Goal: Find specific page/section: Find specific page/section

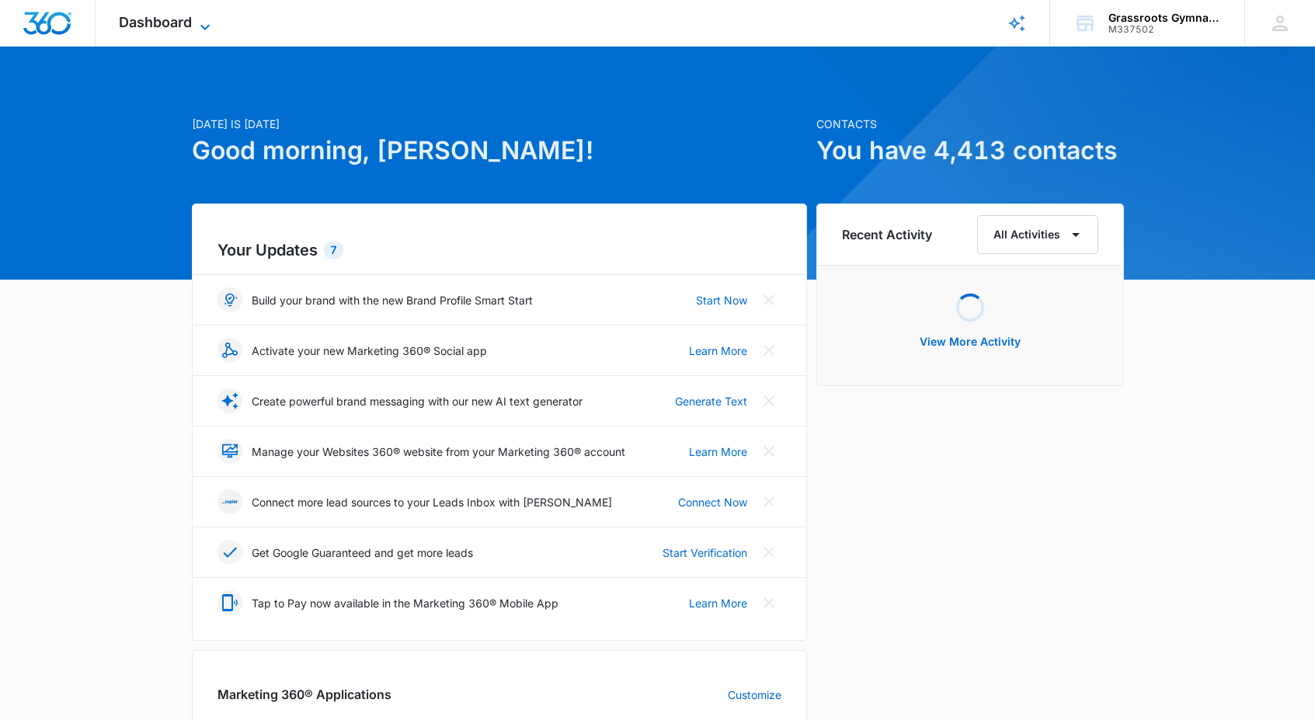
click at [185, 19] on span "Dashboard" at bounding box center [155, 22] width 73 height 16
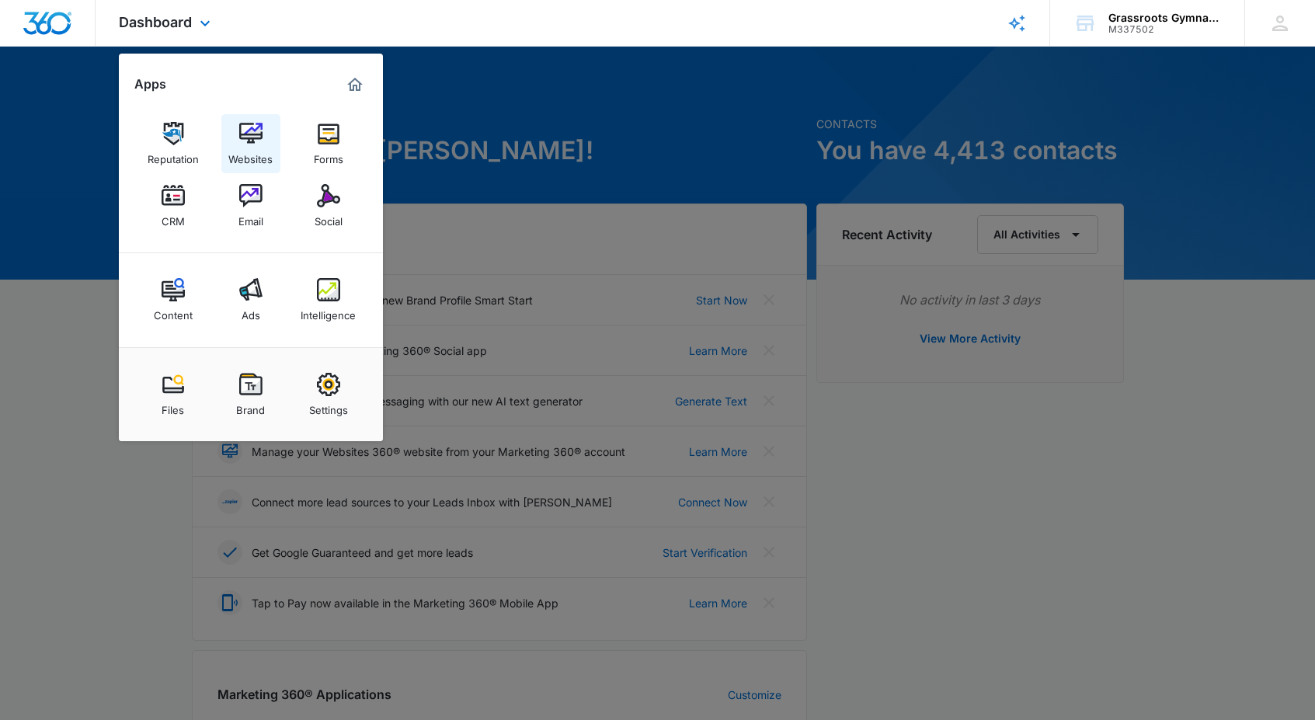
click at [250, 137] on img at bounding box center [250, 133] width 23 height 23
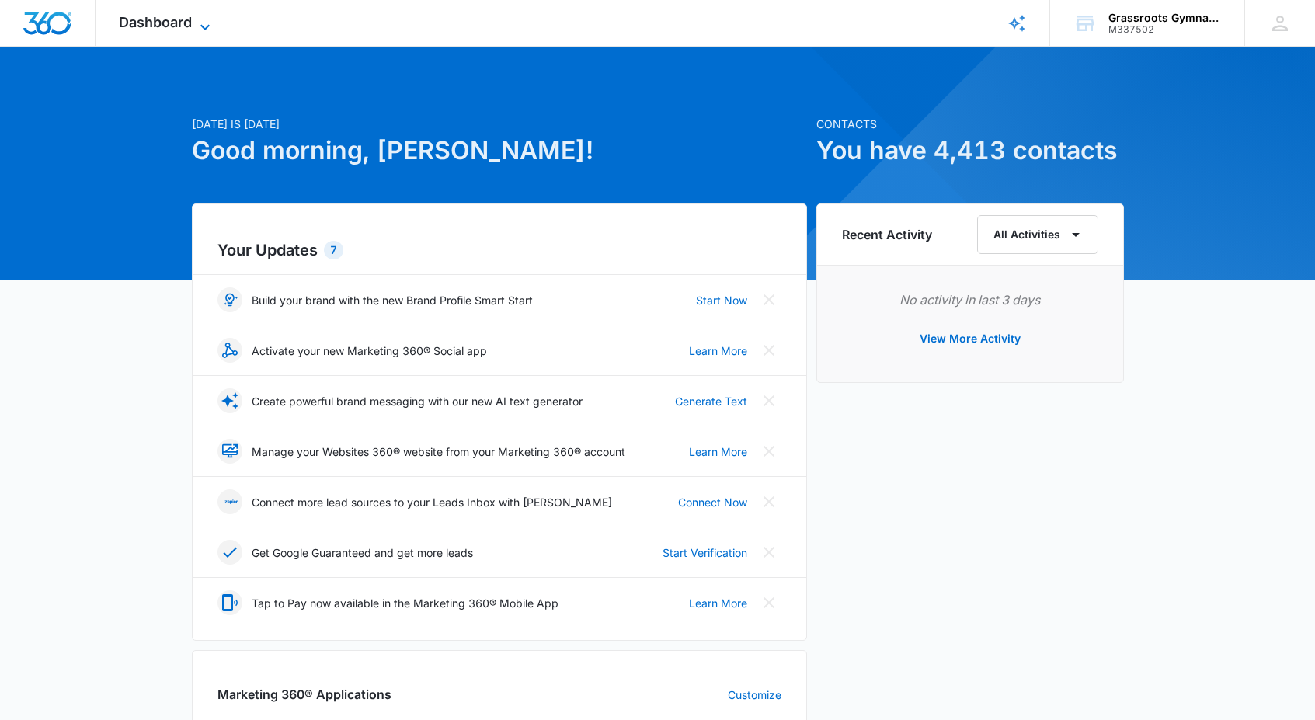
click at [164, 22] on span "Dashboard" at bounding box center [155, 22] width 73 height 16
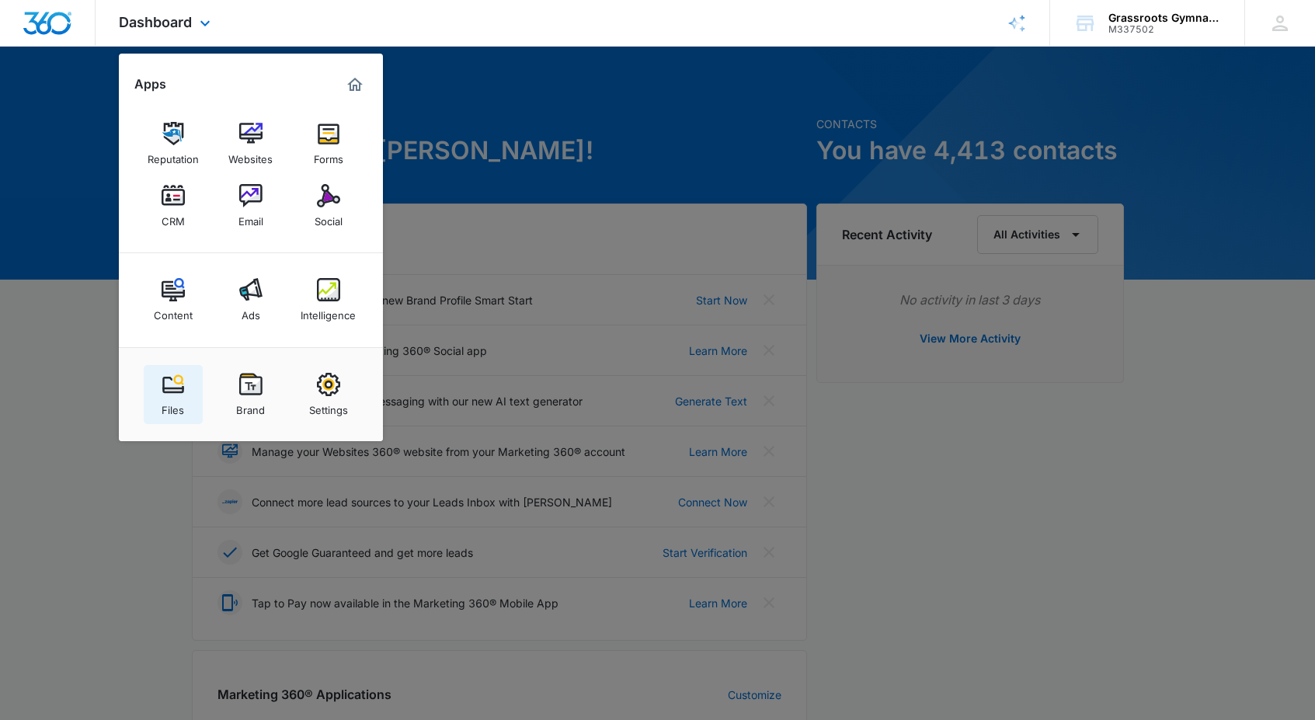
click at [172, 391] on img at bounding box center [172, 384] width 23 height 23
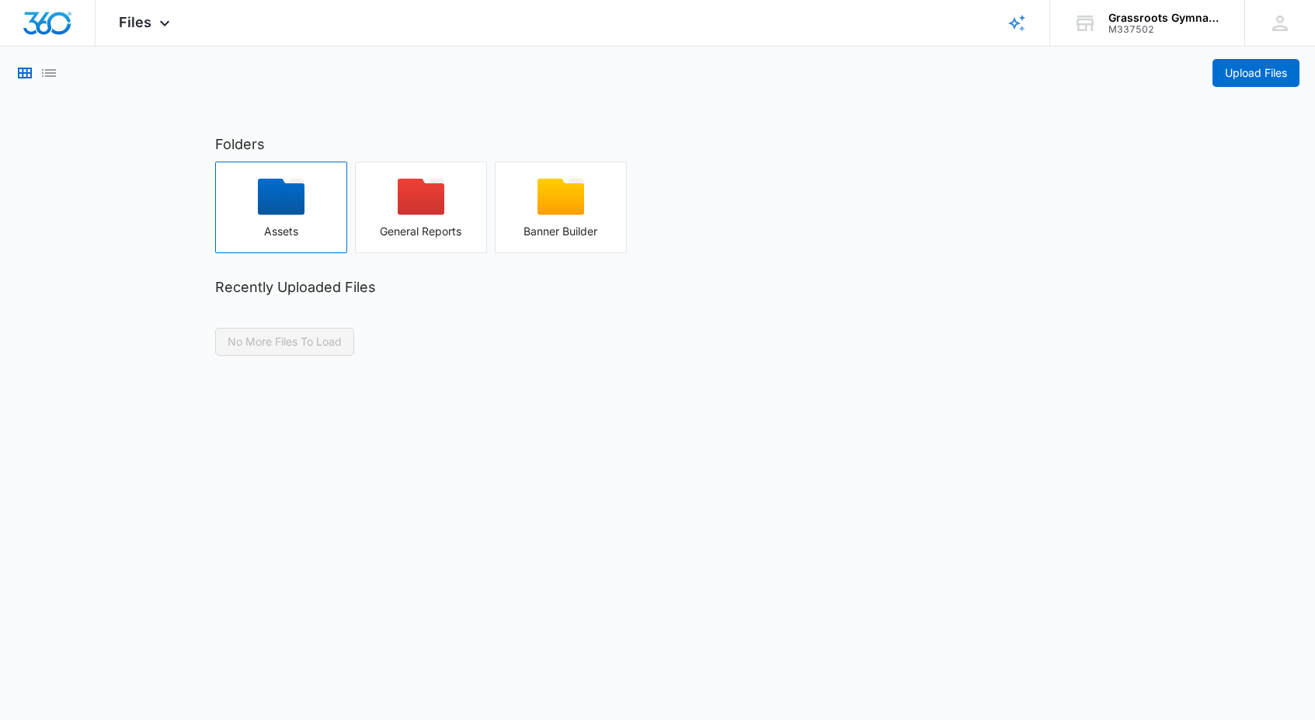
click at [291, 188] on icon "button" at bounding box center [281, 197] width 47 height 36
click at [136, 12] on div "Files Apps Reputation Websites Forms CRM Email Social Content Ads Intelligence …" at bounding box center [147, 23] width 102 height 46
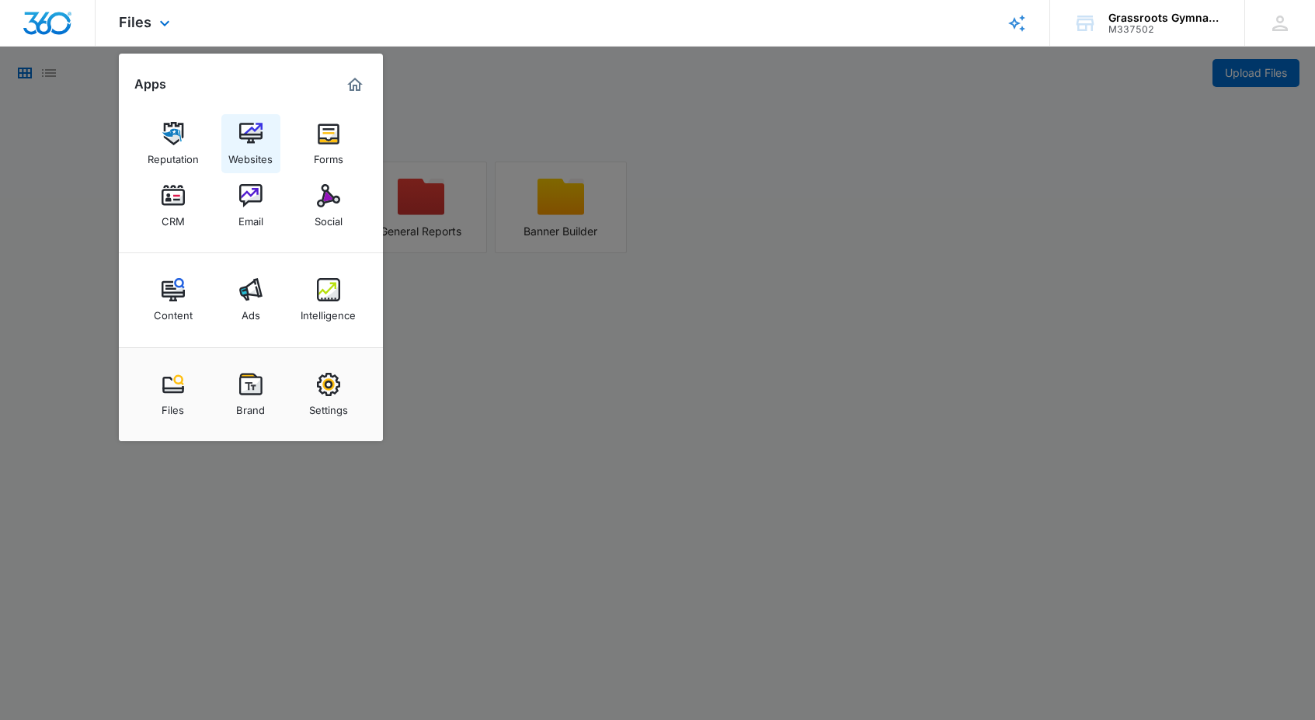
click at [261, 136] on img at bounding box center [250, 133] width 23 height 23
